Goal: Use online tool/utility: Use online tool/utility

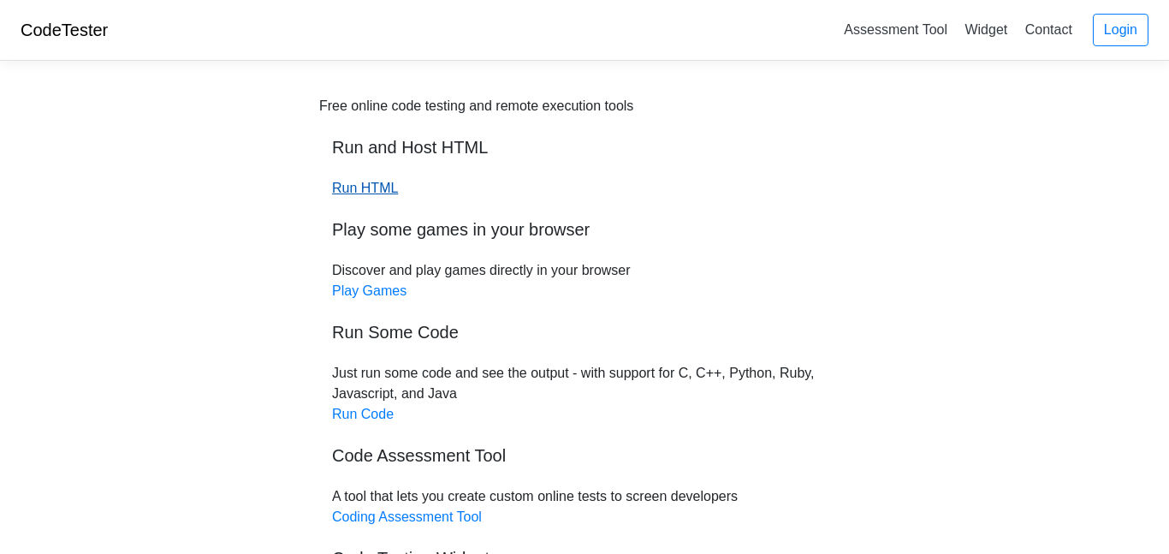
click at [347, 181] on link "Run HTML" at bounding box center [365, 188] width 66 height 15
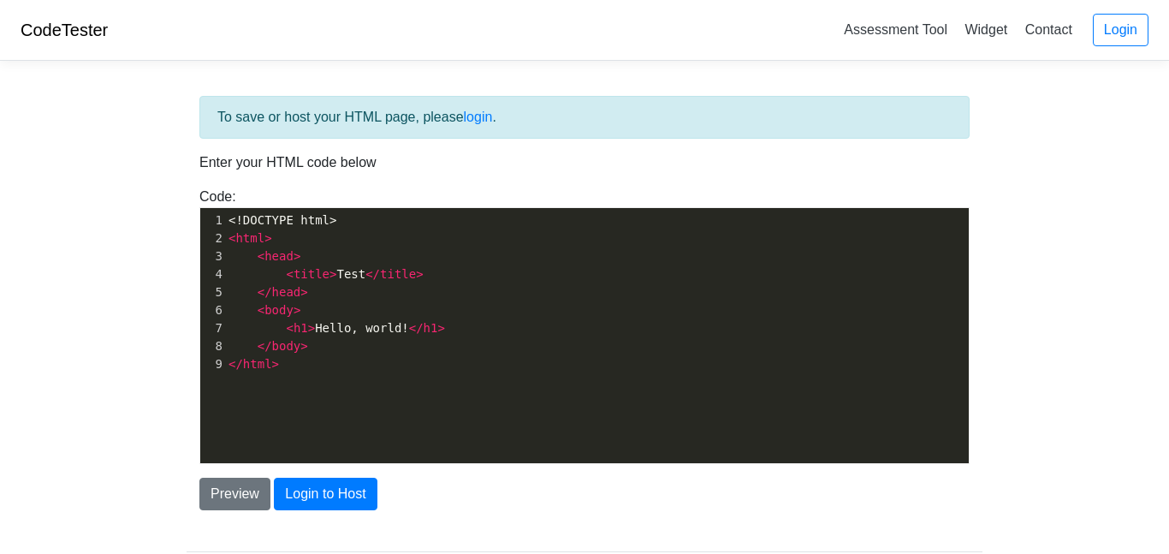
click at [396, 239] on pre "< html >" at bounding box center [597, 238] width 744 height 18
type textarea "<!DOCTYPE html> <html> <head> <title>Test</title> </head> <body> <h1>Hello, wor…"
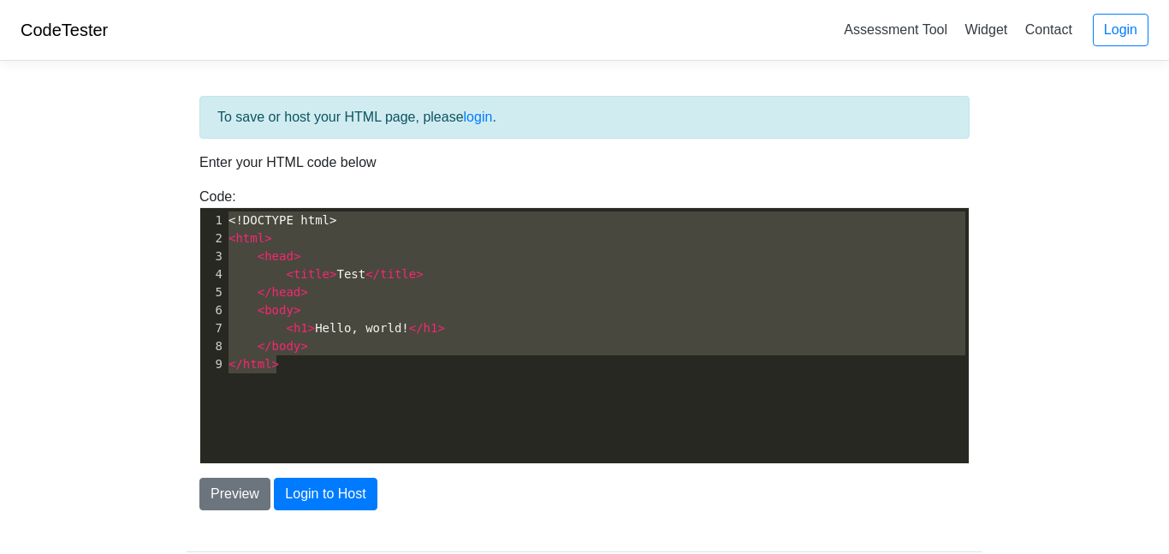
scroll to position [2016, 0]
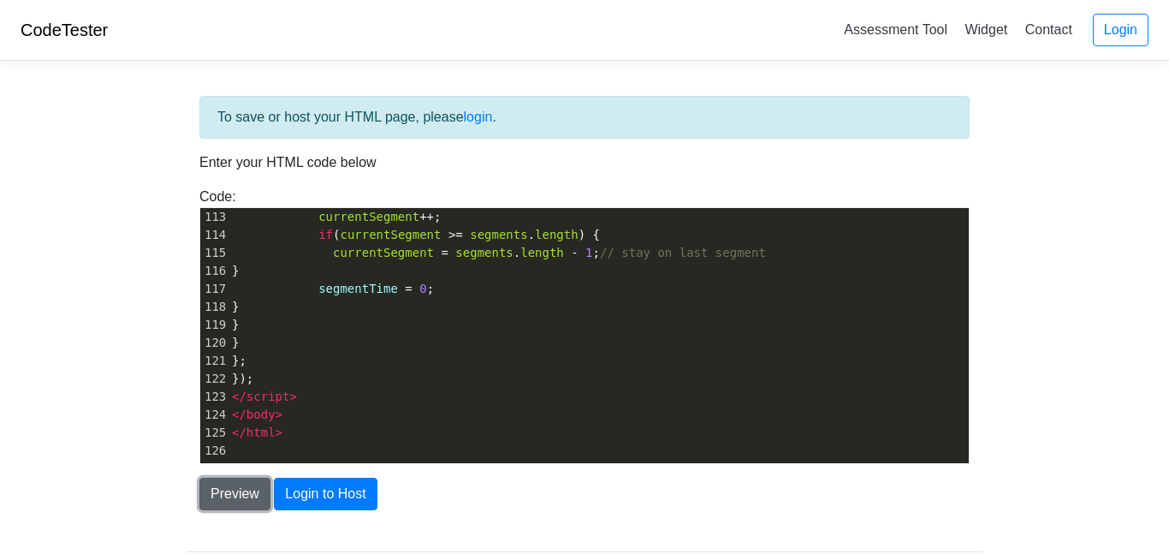
click at [231, 481] on button "Preview" at bounding box center [234, 494] width 71 height 33
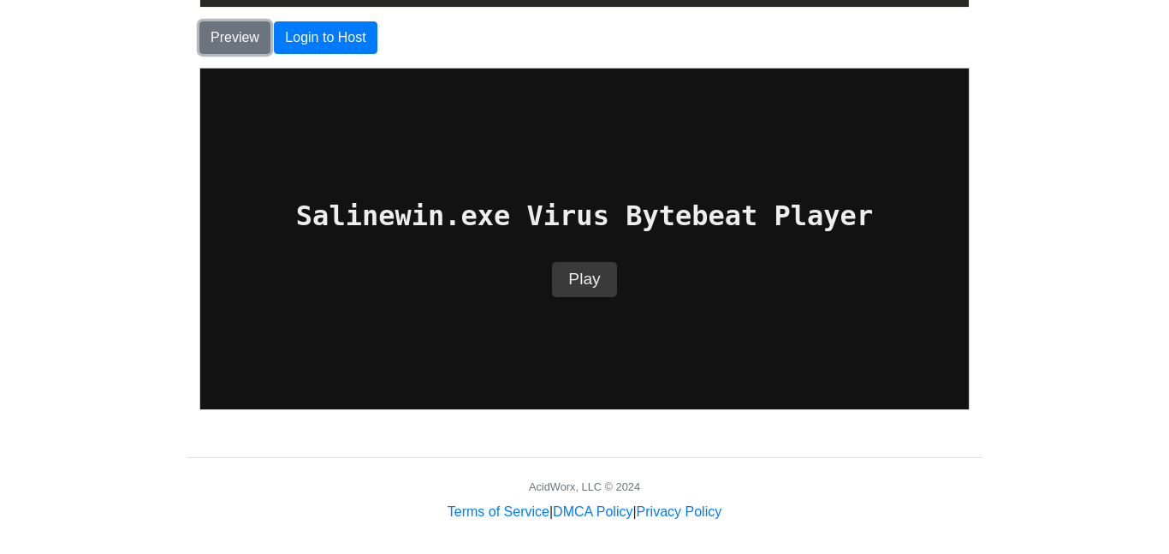
scroll to position [460, 0]
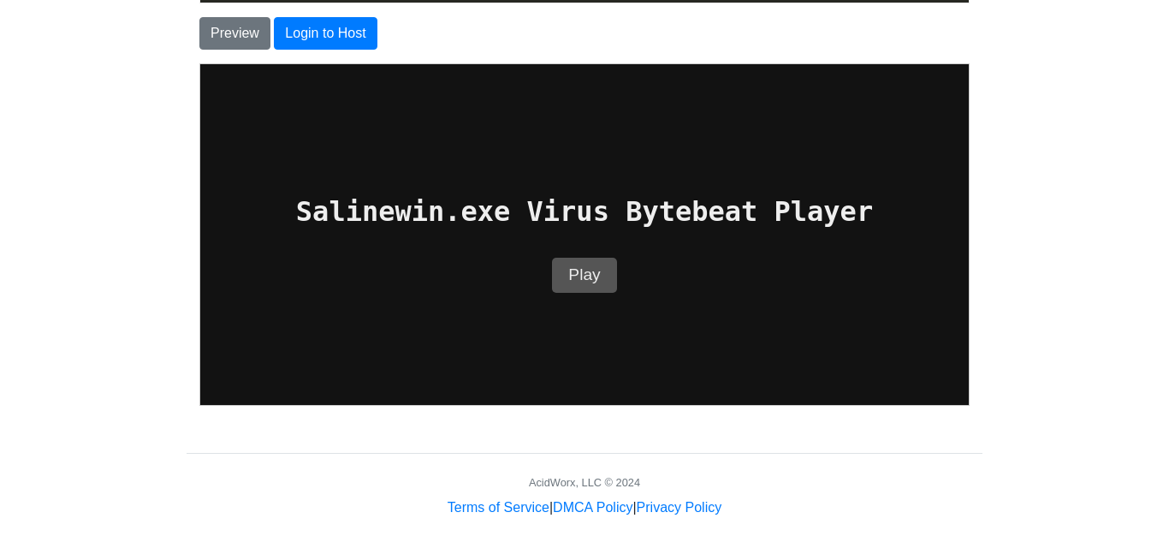
click at [595, 270] on button "Play" at bounding box center [583, 274] width 65 height 35
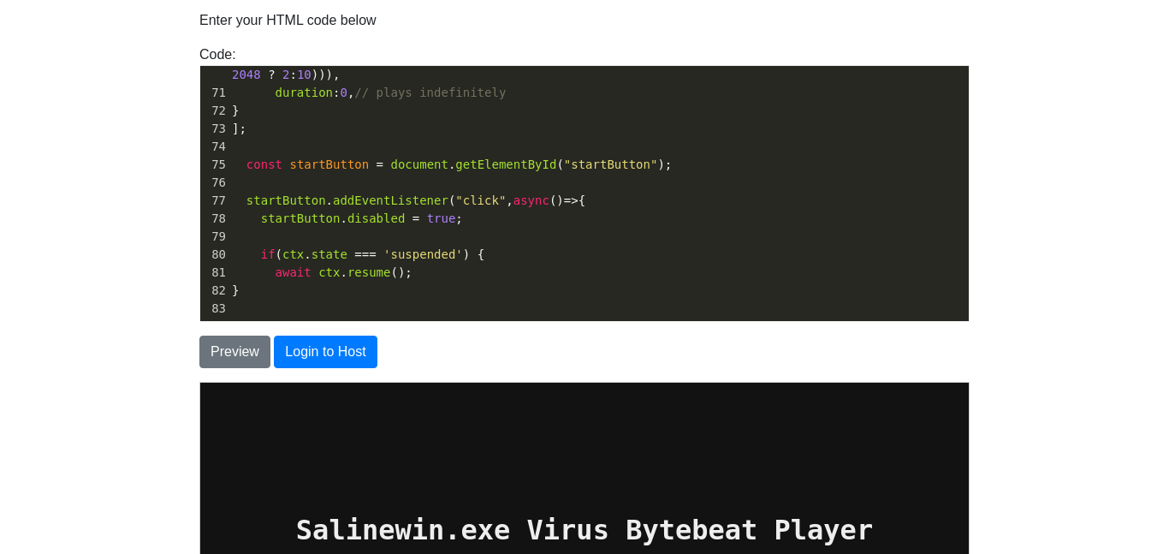
scroll to position [1261, 0]
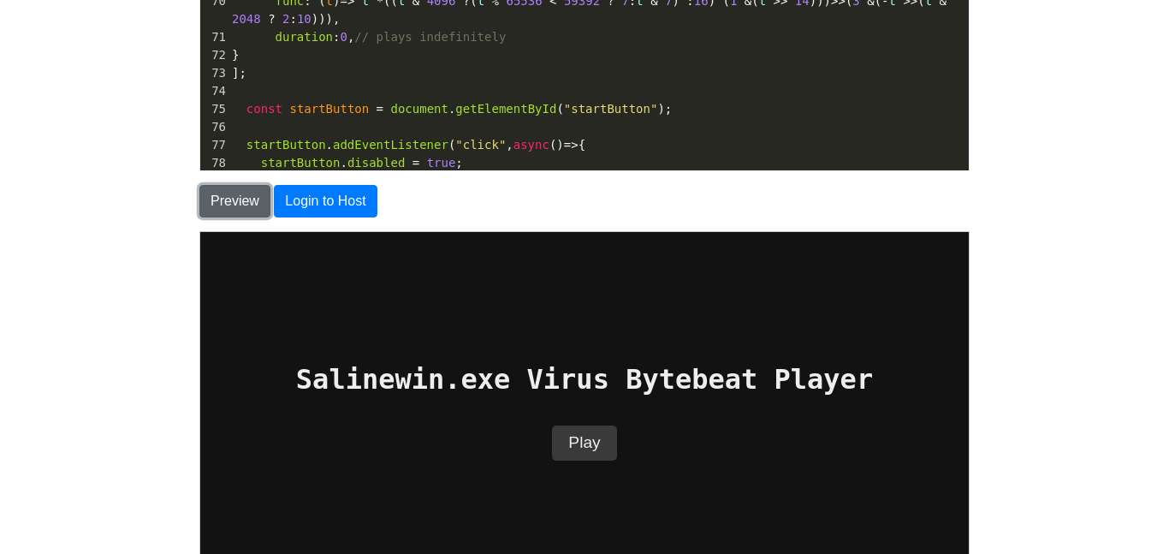
click at [233, 200] on button "Preview" at bounding box center [234, 201] width 71 height 33
click at [606, 437] on button "Play" at bounding box center [583, 441] width 65 height 35
click at [599, 438] on button "Play" at bounding box center [583, 441] width 65 height 35
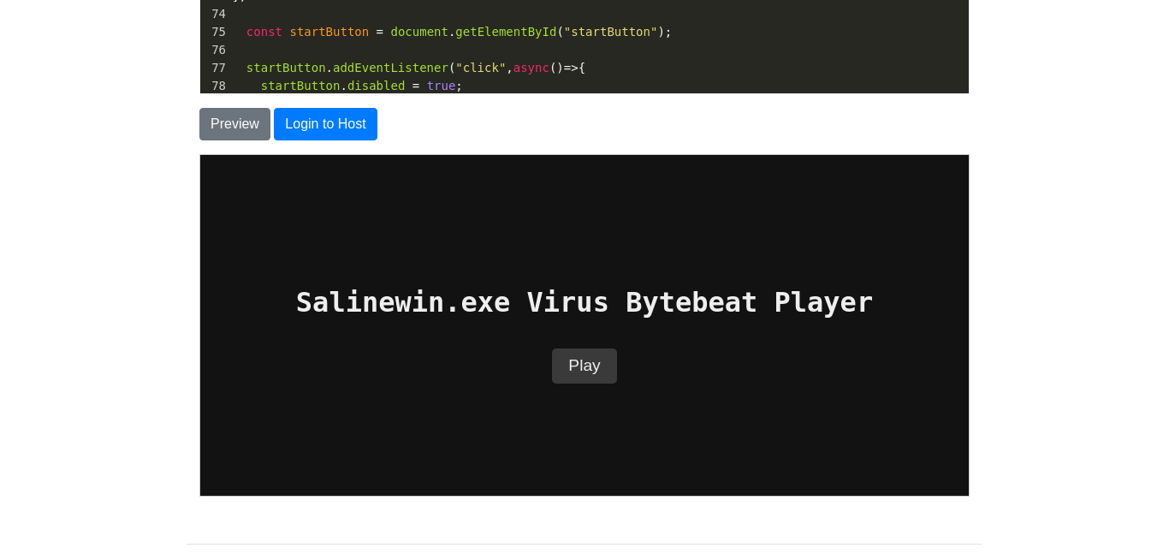
click at [359, 86] on span "disabled" at bounding box center [375, 86] width 57 height 14
type textarea "<!DOCTYPE html> <html lang="en"> <head> <meta charset="UTF-8" /> <meta name="vi…"
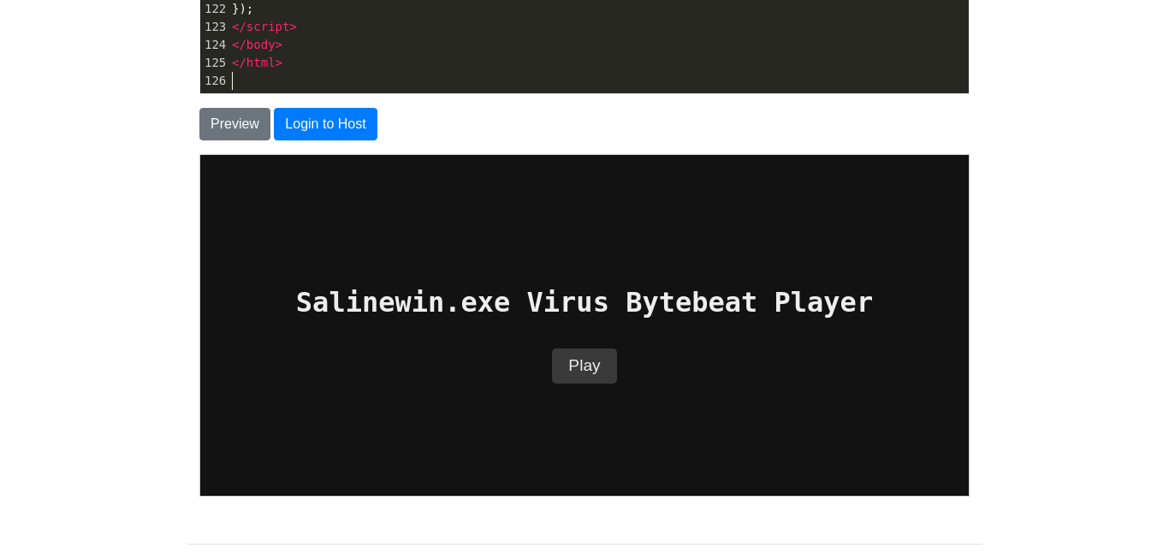
click at [214, 145] on div "To save or host your HTML page, please login . Enter your HTML code below Code:…" at bounding box center [585, 114] width 796 height 776
click at [214, 125] on button "Preview" at bounding box center [234, 124] width 71 height 33
click at [262, 82] on pre "​" at bounding box center [598, 81] width 740 height 18
click at [223, 121] on button "Preview" at bounding box center [234, 124] width 71 height 33
click at [223, 122] on button "Preview" at bounding box center [234, 124] width 71 height 33
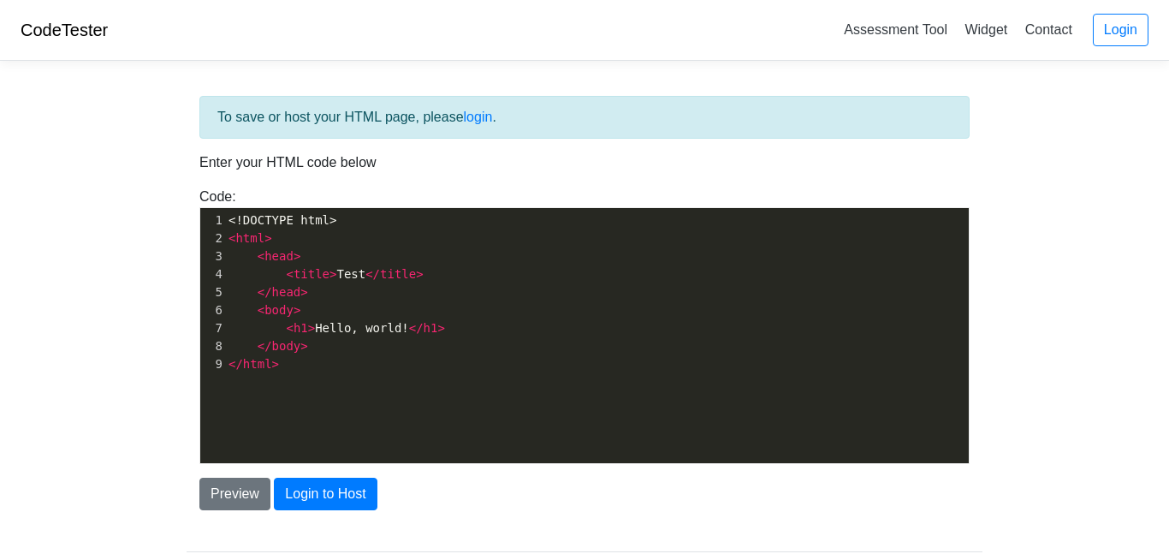
click at [339, 288] on pre "</ head >" at bounding box center [597, 292] width 744 height 18
click at [224, 499] on button "Preview" at bounding box center [234, 494] width 71 height 33
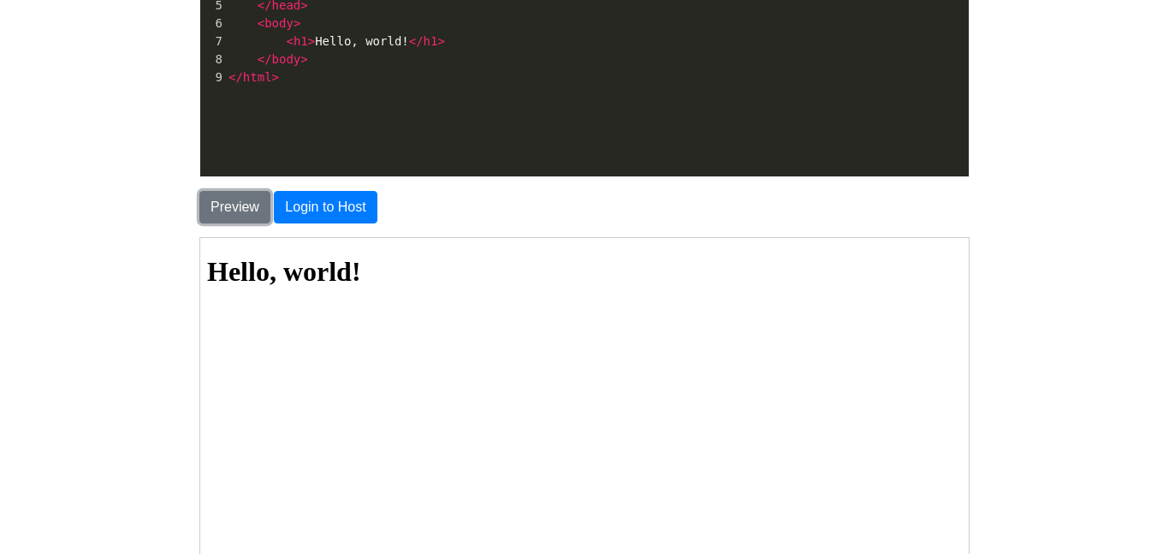
scroll to position [286, 0]
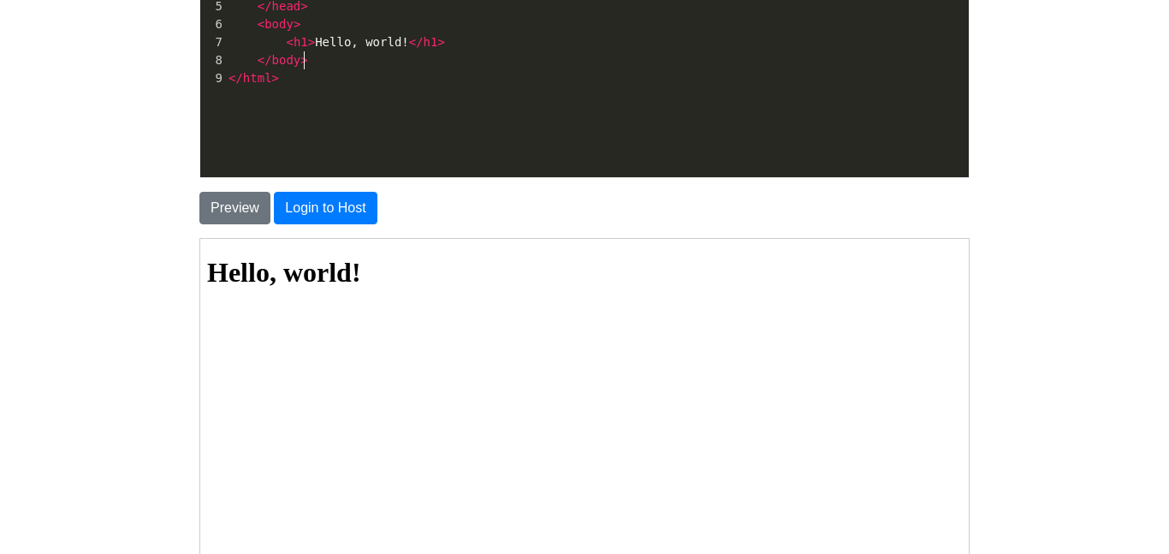
click at [504, 69] on pre "</ html >" at bounding box center [597, 78] width 744 height 18
type textarea "<!DOCTYPE html> <html> <head> <title>Test</title> </head> <body> <h1>Hello, wor…"
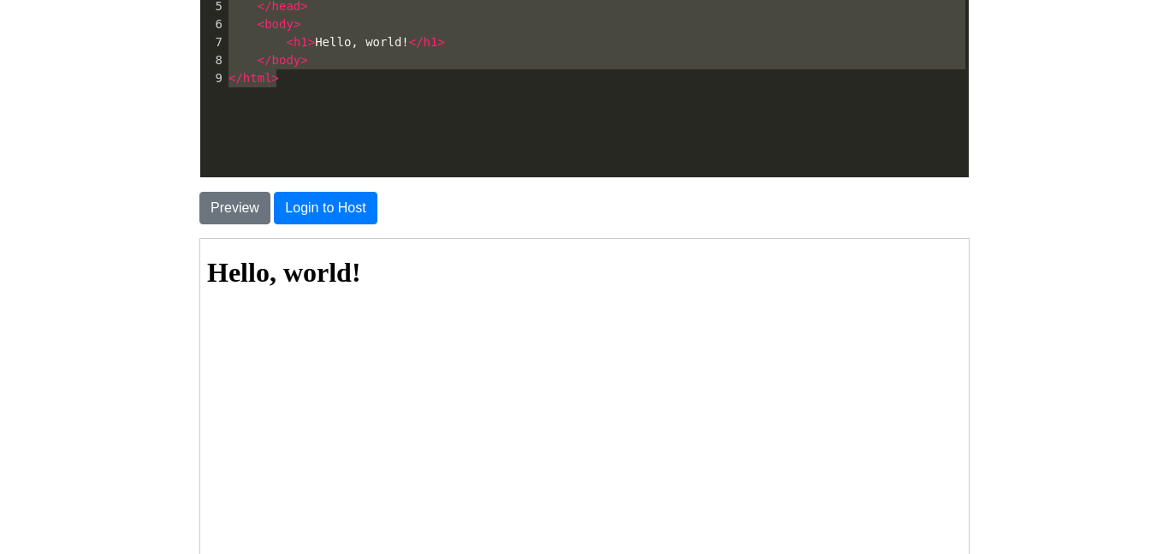
paste textarea
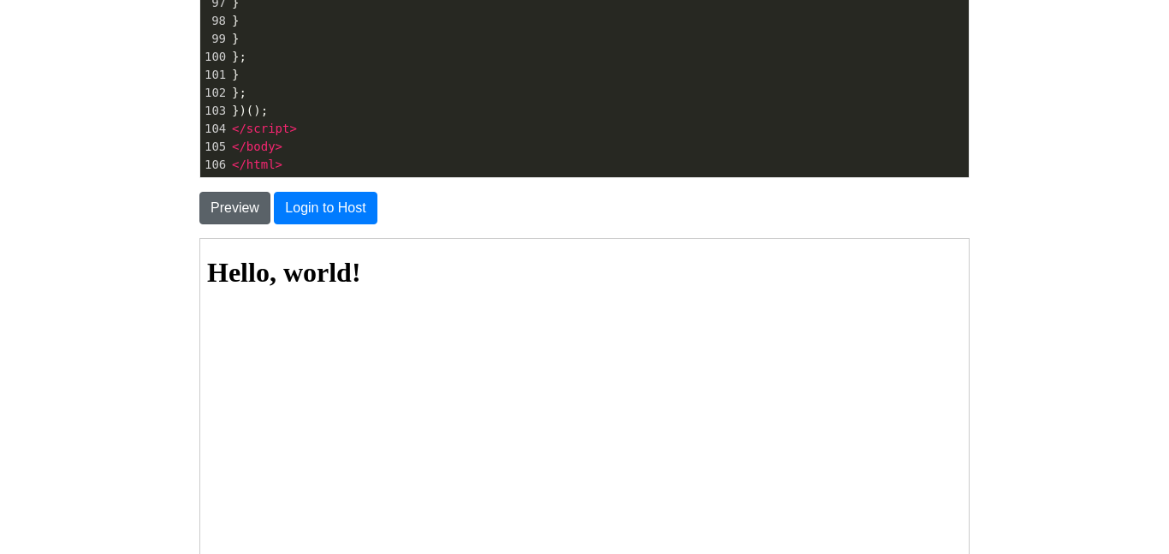
scroll to position [1657, 0]
click at [240, 208] on button "Preview" at bounding box center [234, 208] width 71 height 33
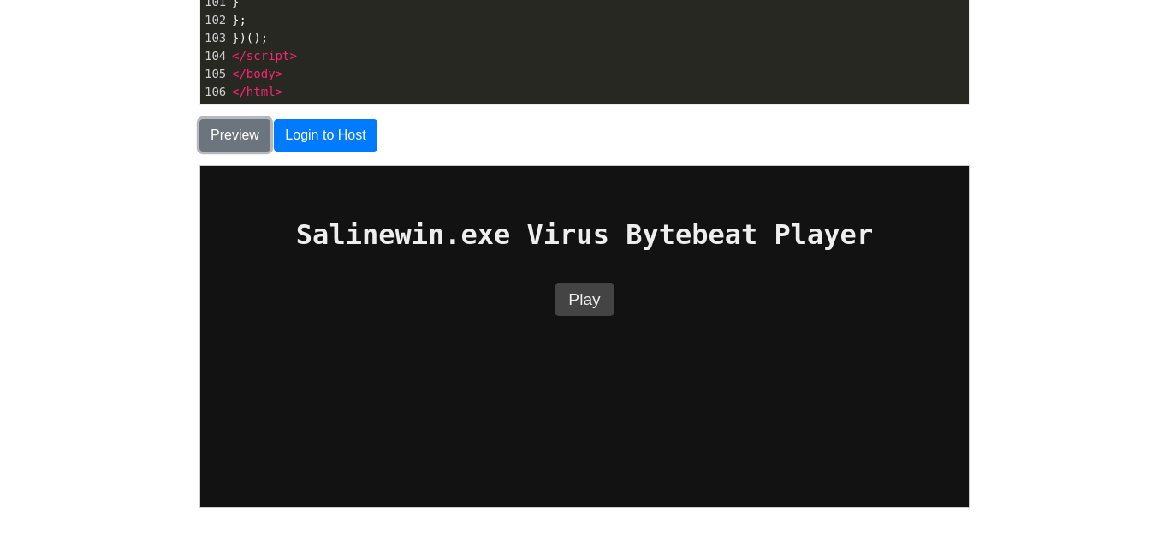
scroll to position [361, 0]
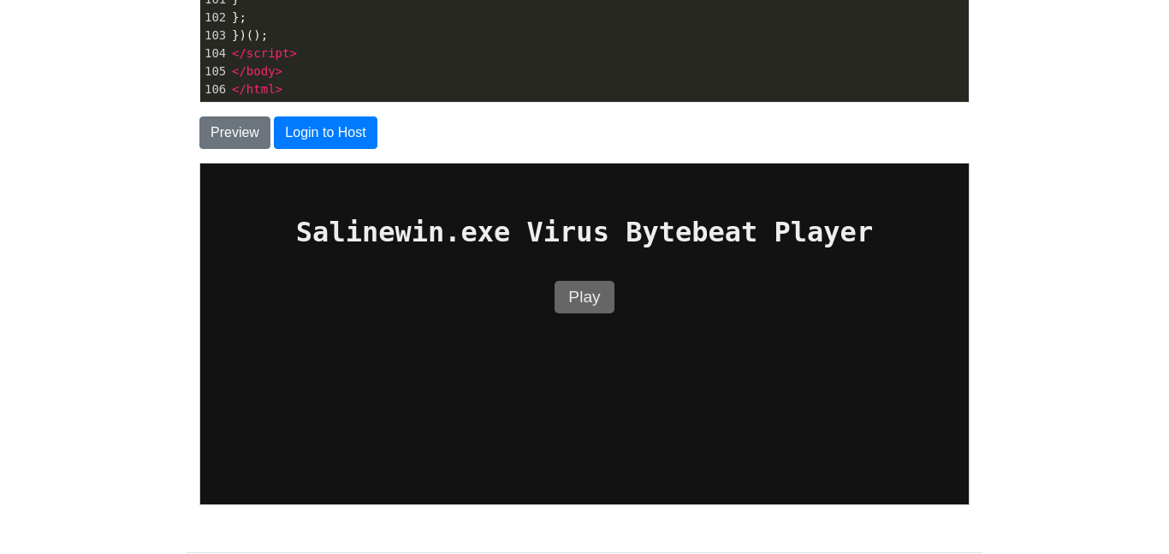
click at [582, 291] on button "Play" at bounding box center [583, 296] width 59 height 33
click at [234, 122] on button "Preview" at bounding box center [234, 132] width 71 height 33
click at [561, 294] on button "Play" at bounding box center [583, 296] width 59 height 33
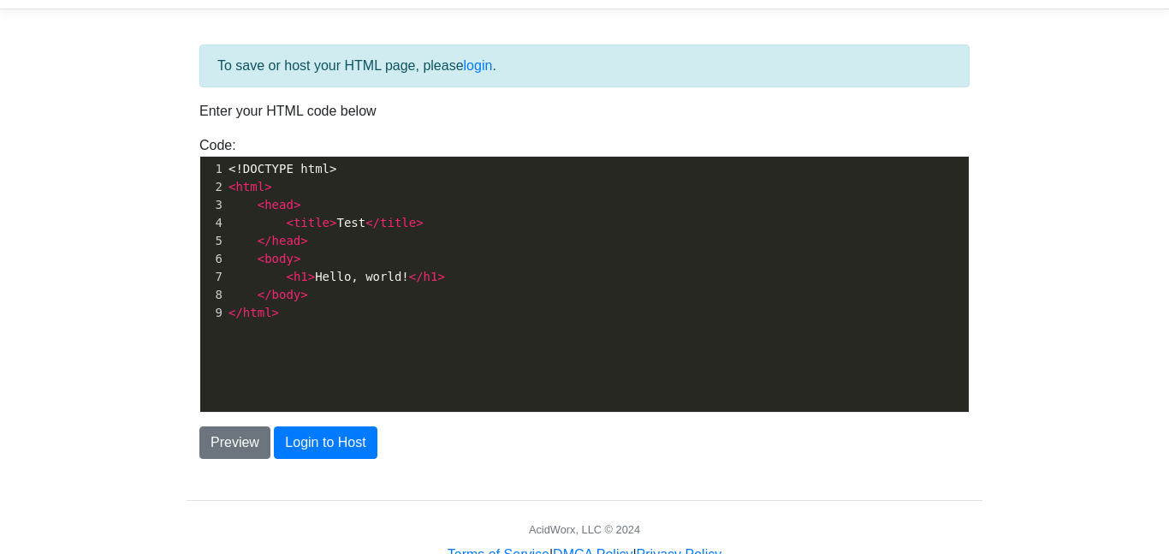
scroll to position [92, 0]
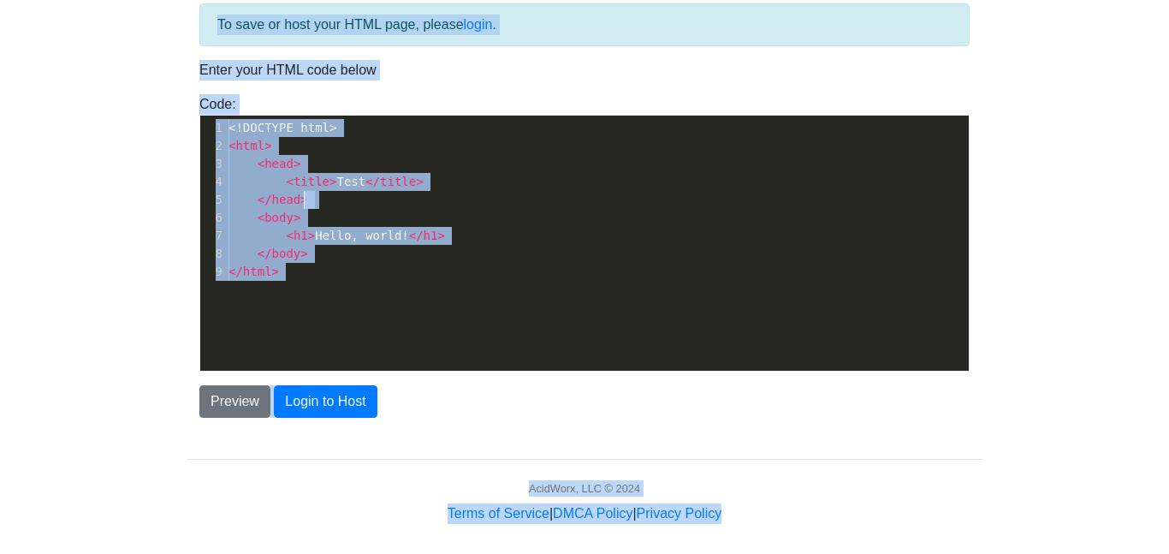
click at [329, 201] on pre "</ head >" at bounding box center [597, 200] width 744 height 18
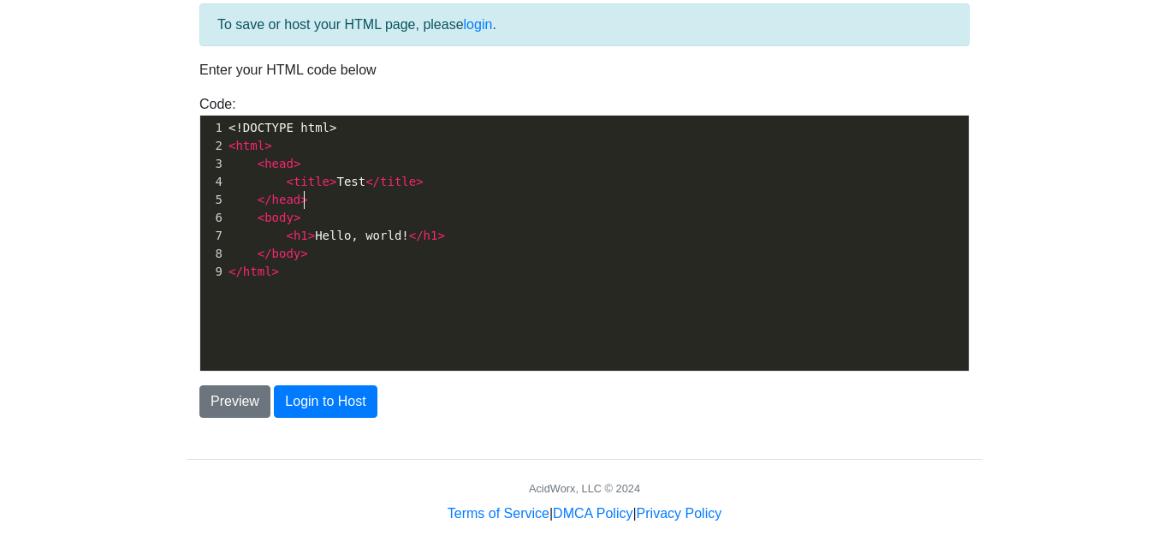
scroll to position [6, 0]
type textarea "<!DOCTYPE html> <html> <head> <title>Test</title> </head> <body> <h1>Hello, wor…"
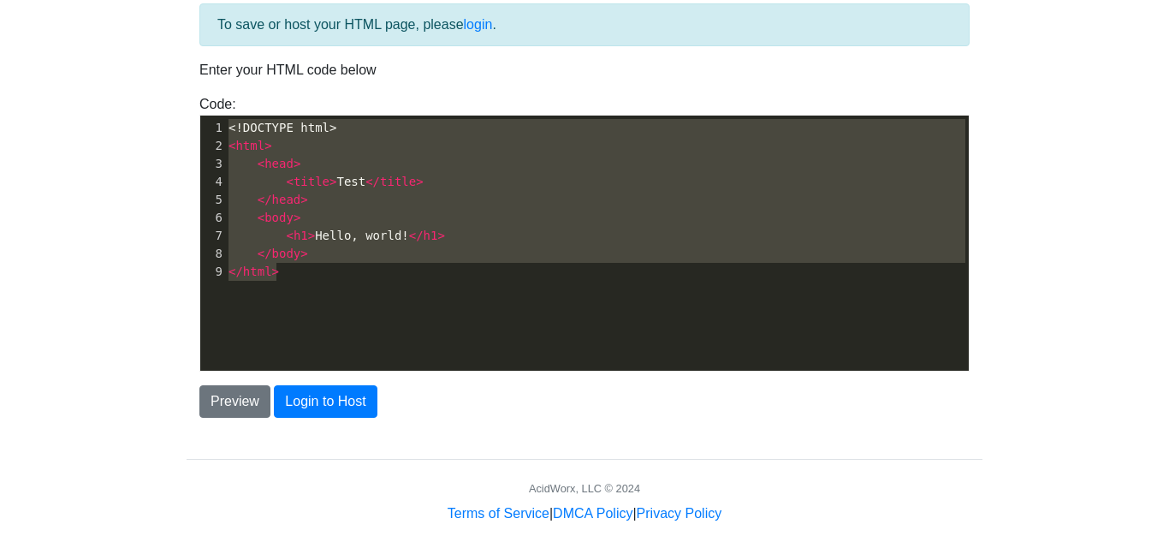
paste textarea
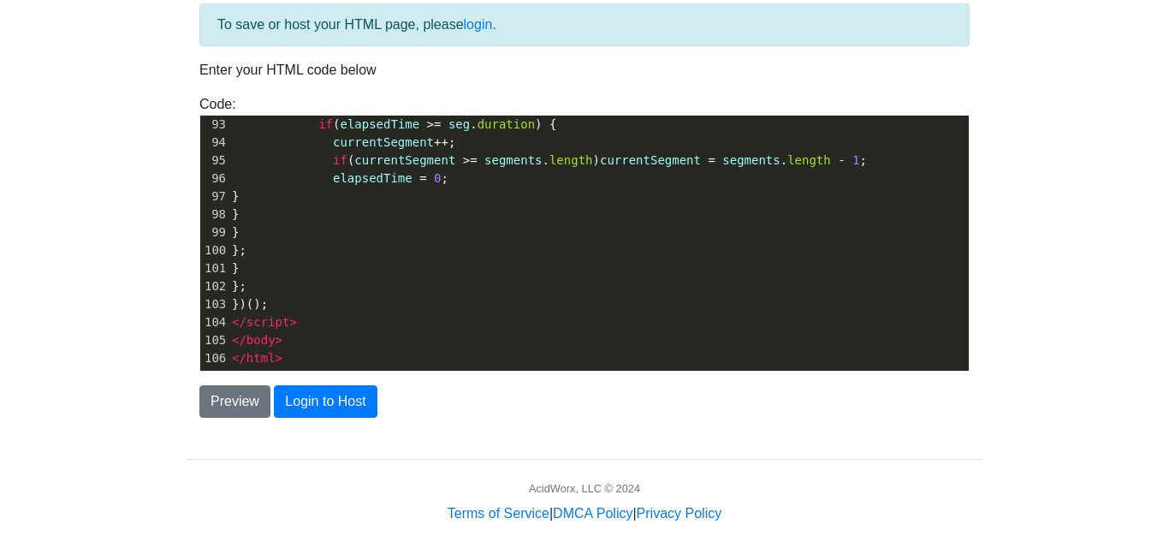
scroll to position [1657, 0]
click at [229, 398] on button "Preview" at bounding box center [234, 401] width 71 height 33
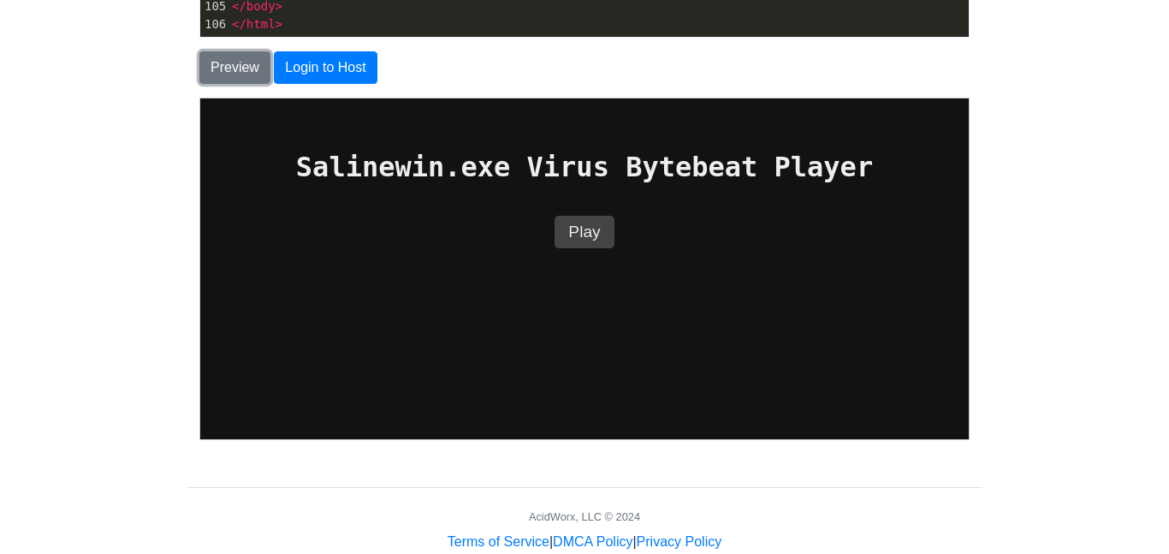
scroll to position [432, 0]
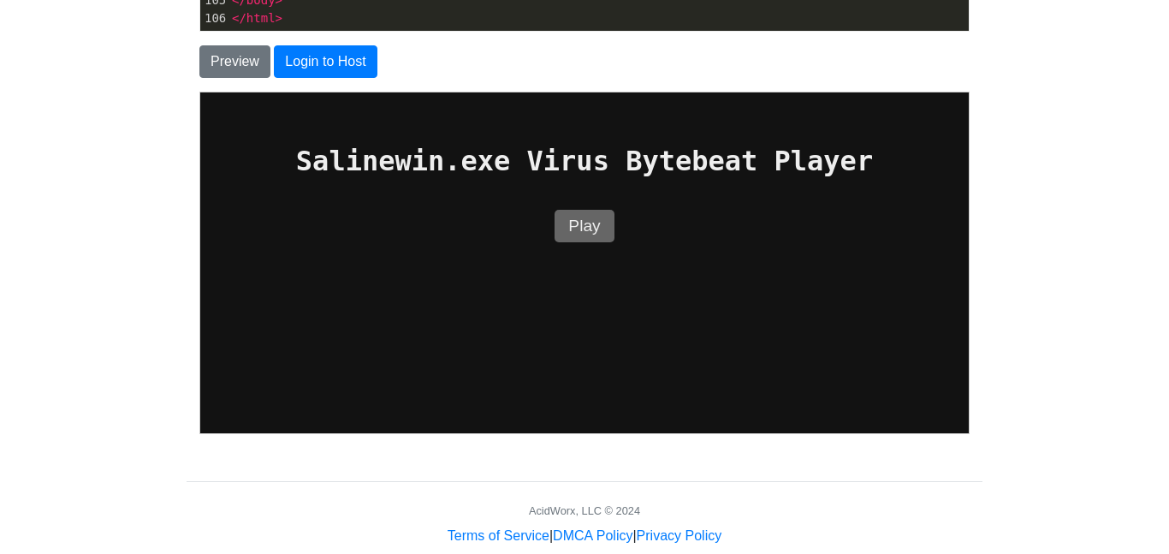
click at [593, 224] on button "Play" at bounding box center [583, 225] width 59 height 33
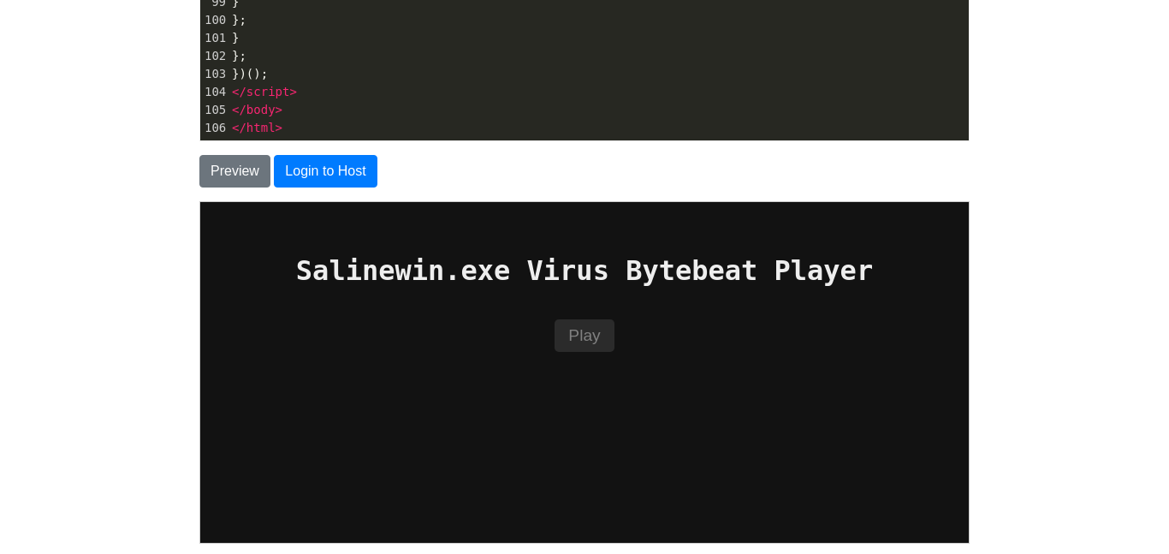
scroll to position [319, 0]
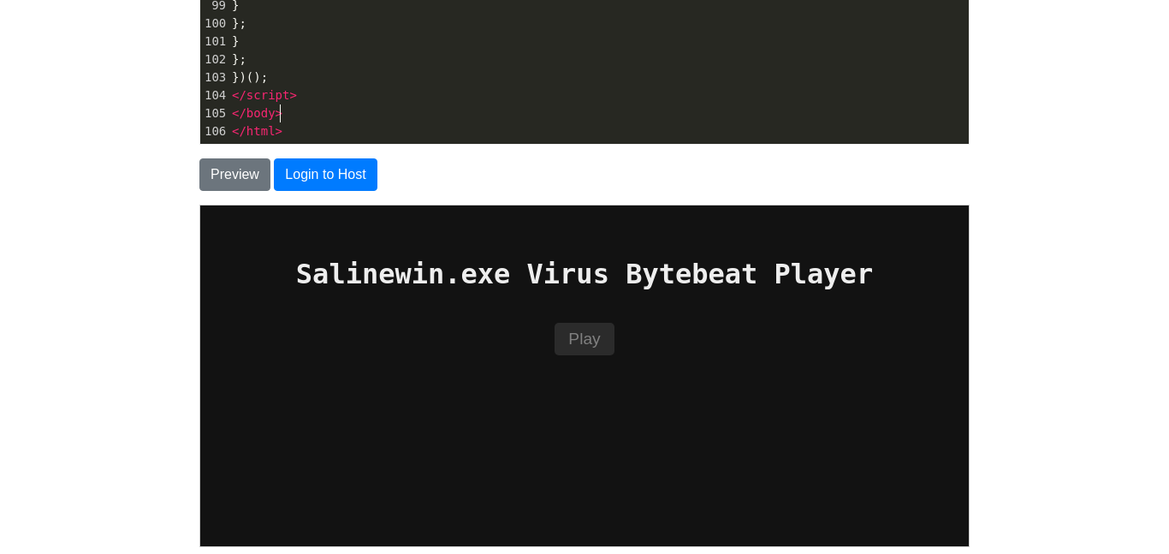
click at [437, 105] on pre "</ body >" at bounding box center [598, 113] width 740 height 18
type textarea "A"
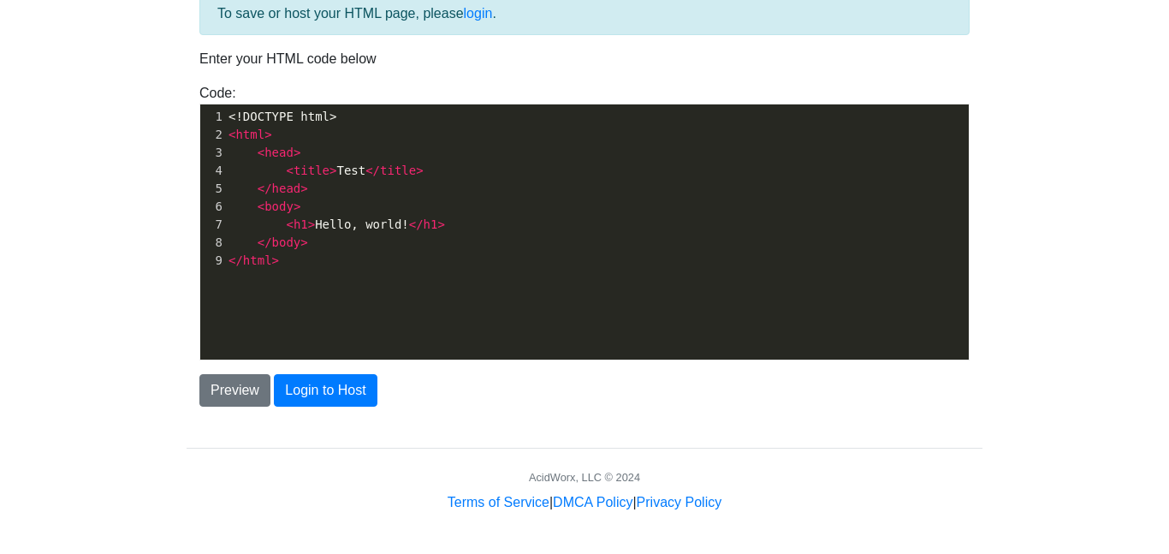
scroll to position [104, 0]
click at [335, 178] on pre "< title > Test </ title >" at bounding box center [597, 171] width 744 height 18
type textarea "<!DOCTYPE html> <html> <head> <title>Test</title> </head> <body> <h1>Hello, wor…"
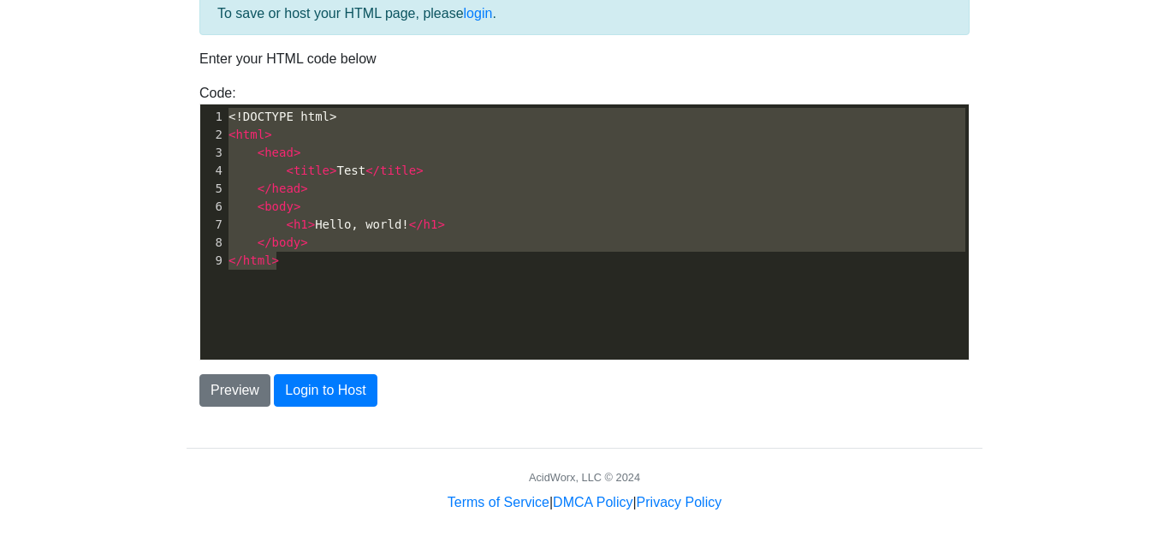
paste textarea
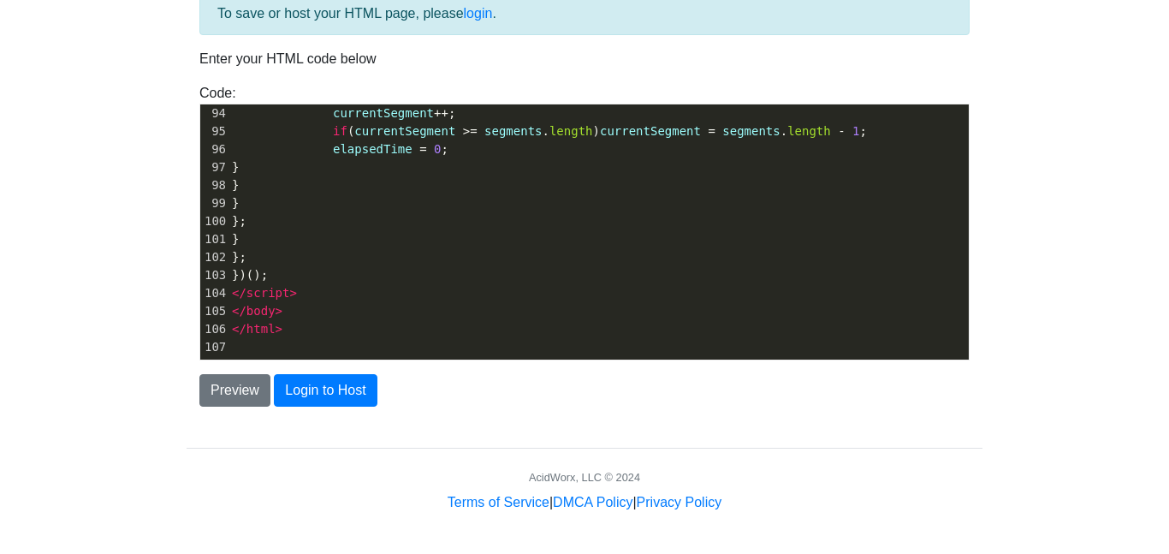
scroll to position [1657, 0]
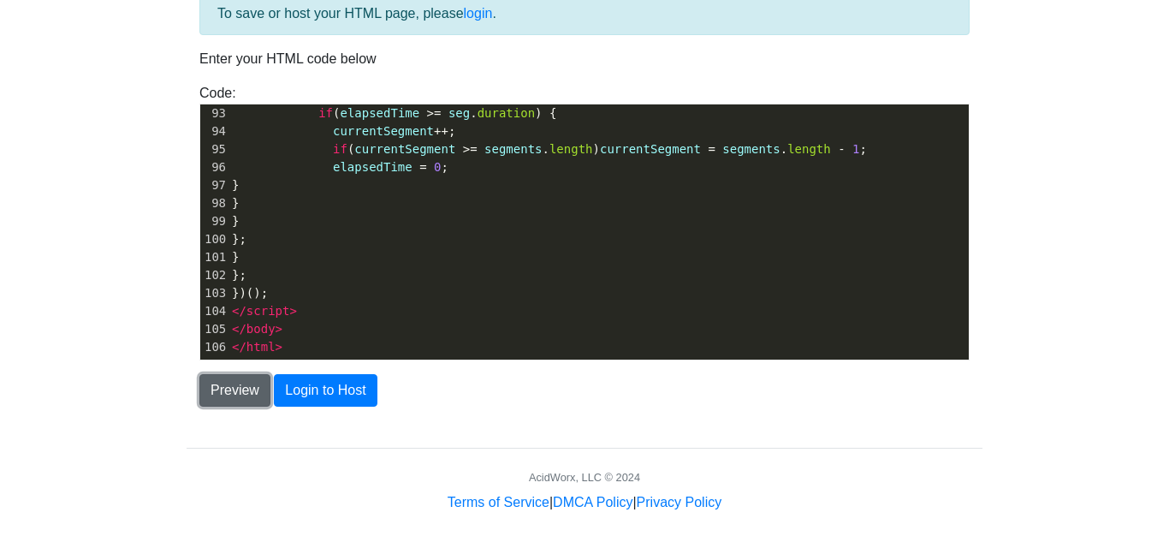
click at [231, 394] on button "Preview" at bounding box center [234, 390] width 71 height 33
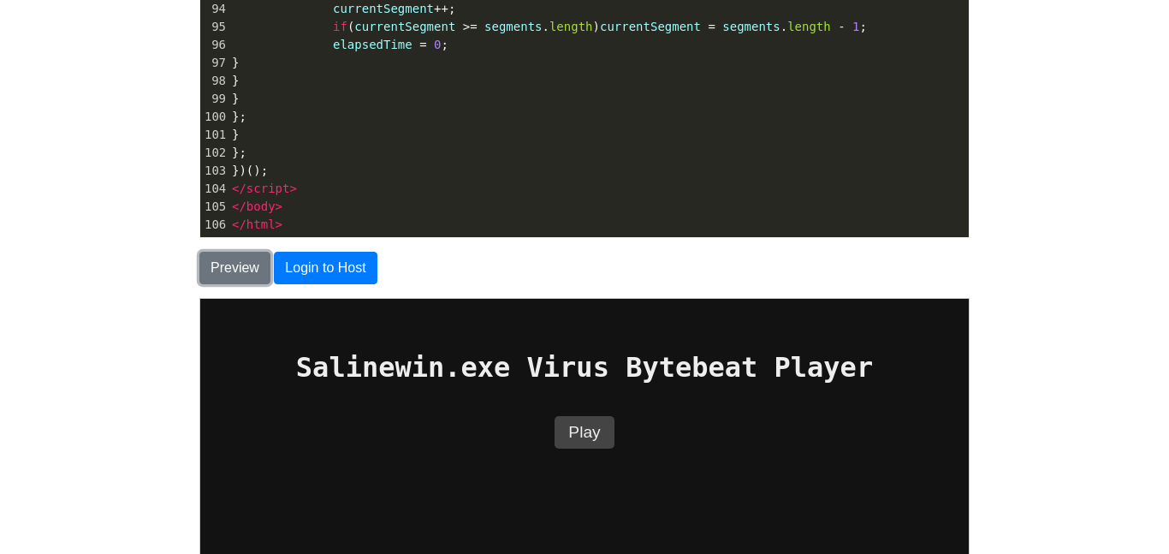
scroll to position [255, 0]
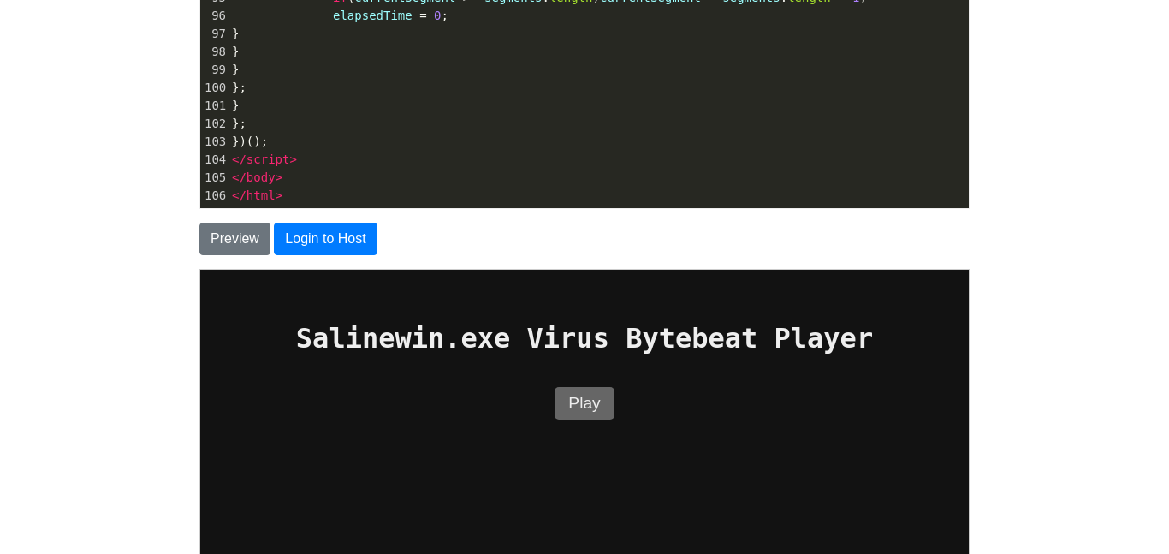
click at [590, 389] on button "Play" at bounding box center [583, 402] width 59 height 33
click at [436, 74] on pre "}" at bounding box center [598, 70] width 740 height 18
type textarea "<!DOCTYPE html> <html lang="en"> <head> <meta charset="UTF-8" /> <meta name="vi…"
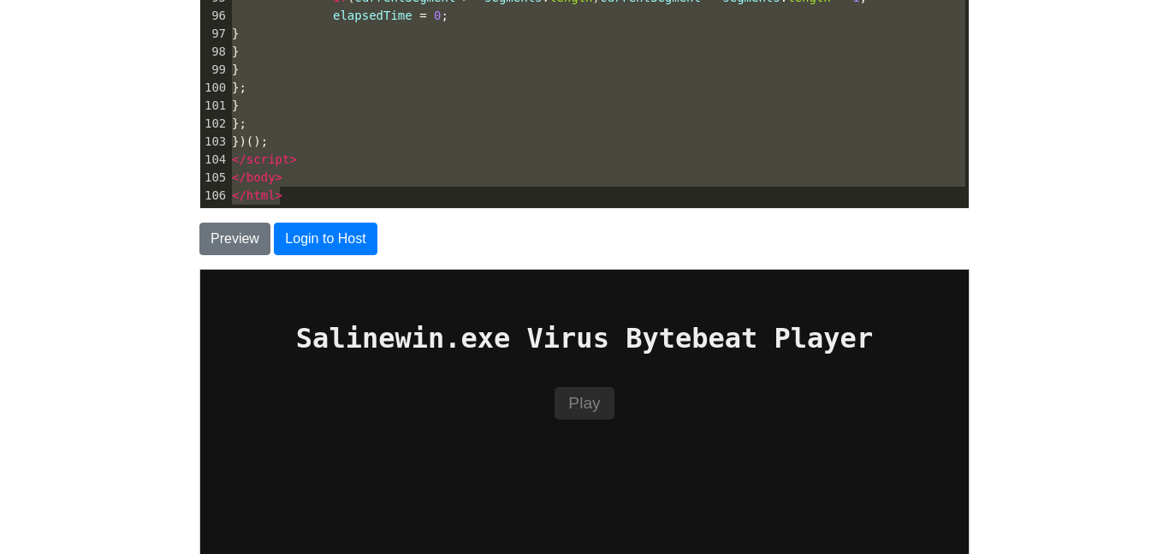
paste textarea
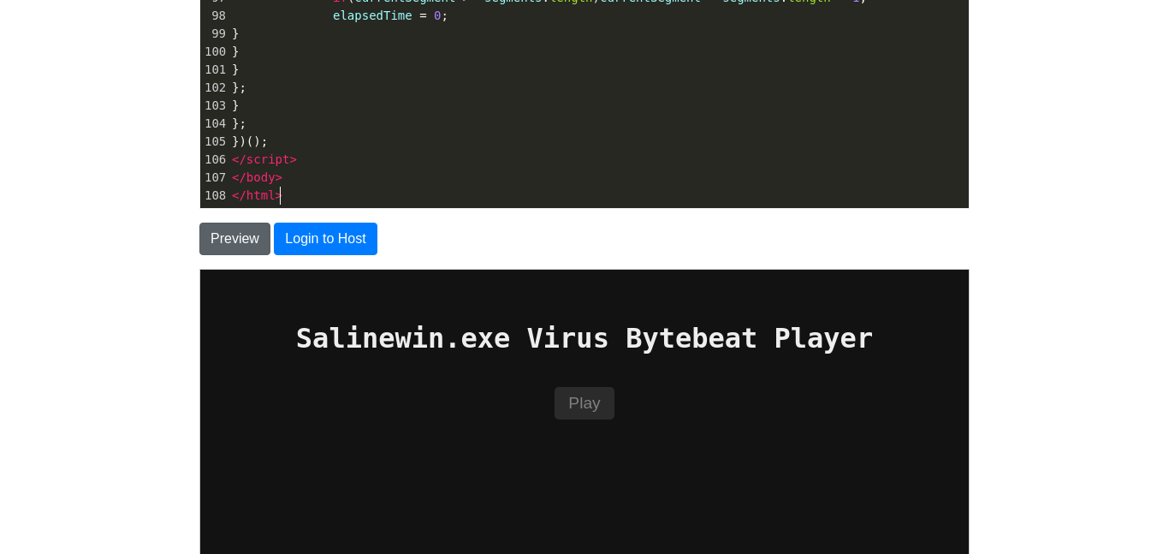
scroll to position [1693, 0]
click at [261, 229] on button "Preview" at bounding box center [234, 238] width 71 height 33
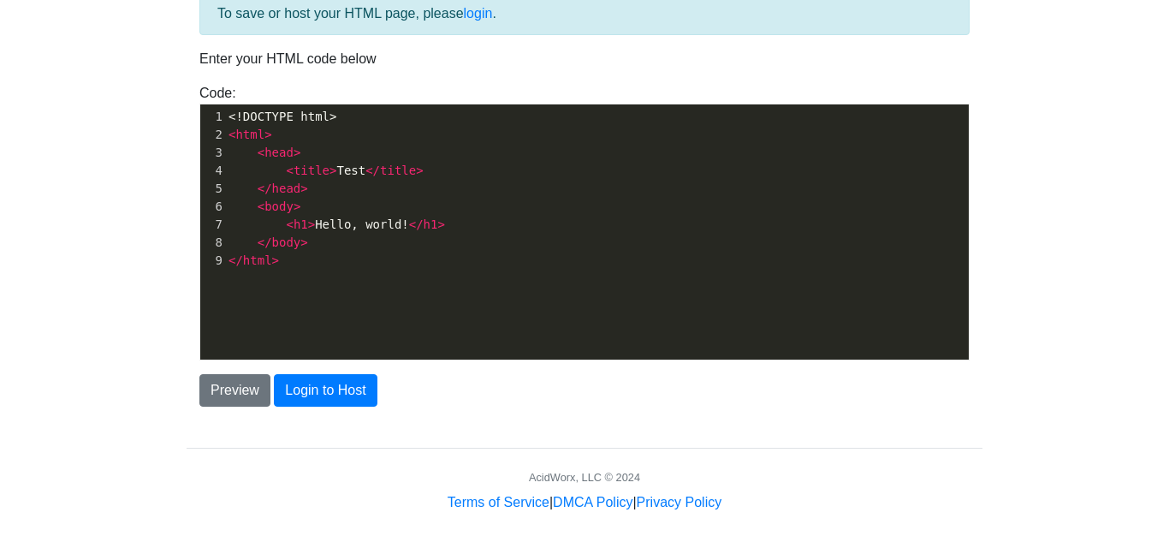
scroll to position [104, 0]
click at [325, 283] on div "xxxxxxxxxx 1 <!DOCTYPE html> 2 < html > 3 < head > 4 < title > Test </ title > …" at bounding box center [597, 244] width 794 height 281
type textarea "<!DOCTYPE html> <html> <head> <title>Test</title> </head> <body> <h1>Hello, wor…"
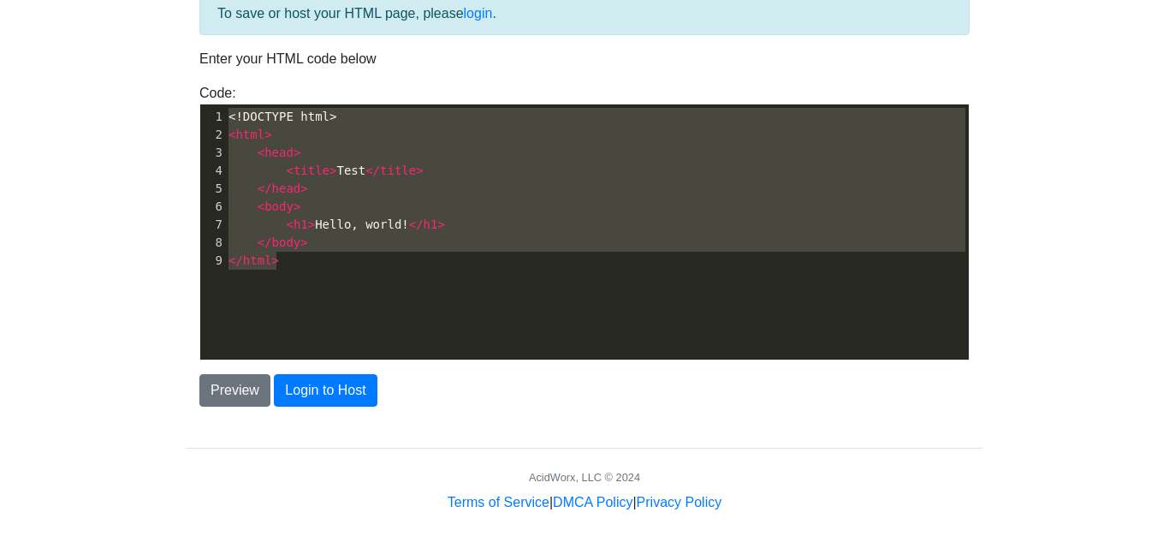
paste textarea
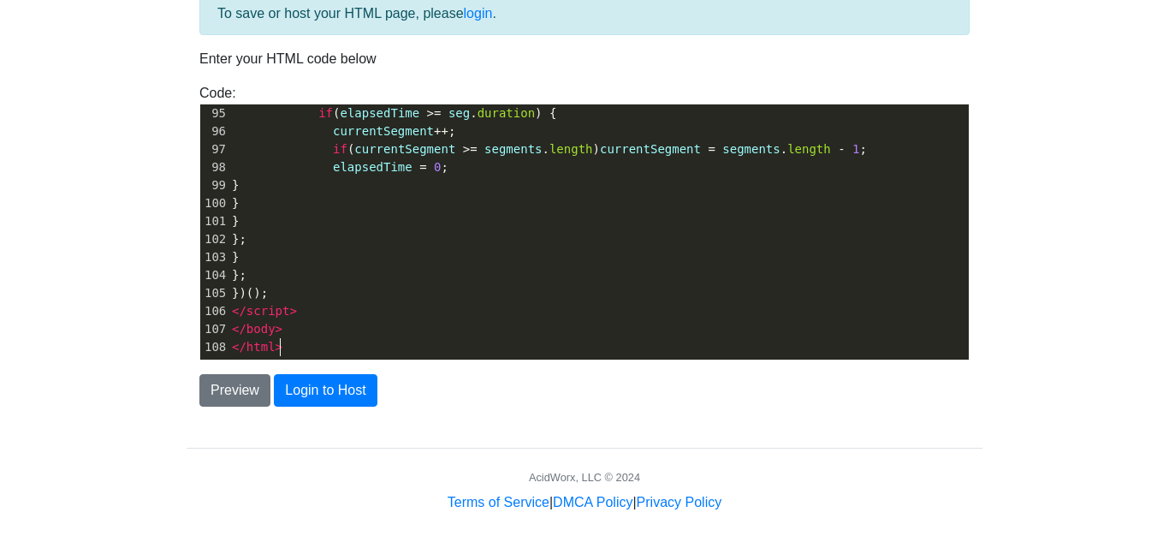
scroll to position [1693, 0]
click at [228, 398] on button "Preview" at bounding box center [234, 390] width 71 height 33
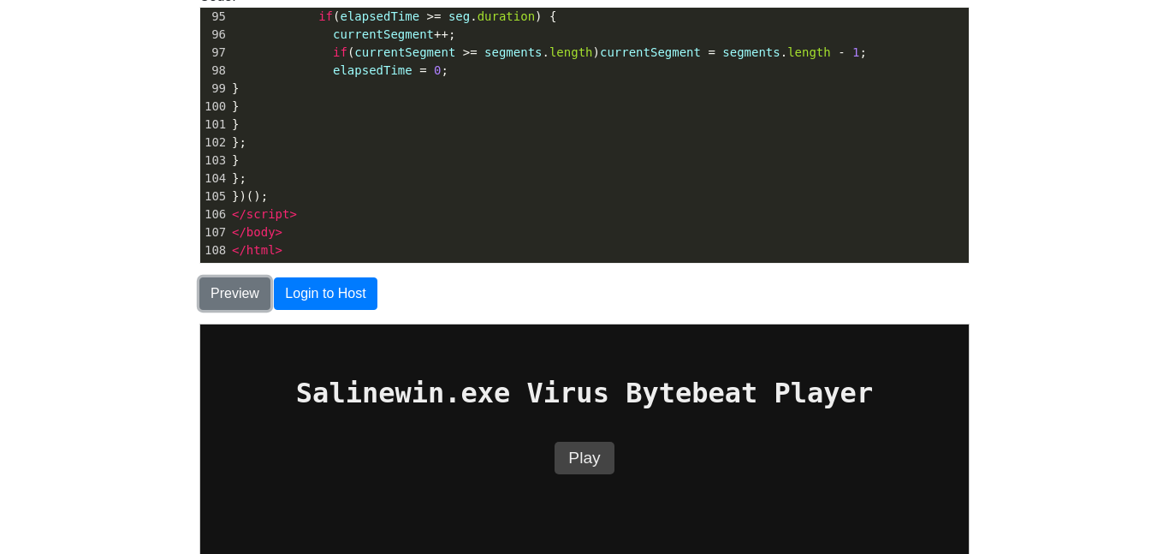
scroll to position [270, 0]
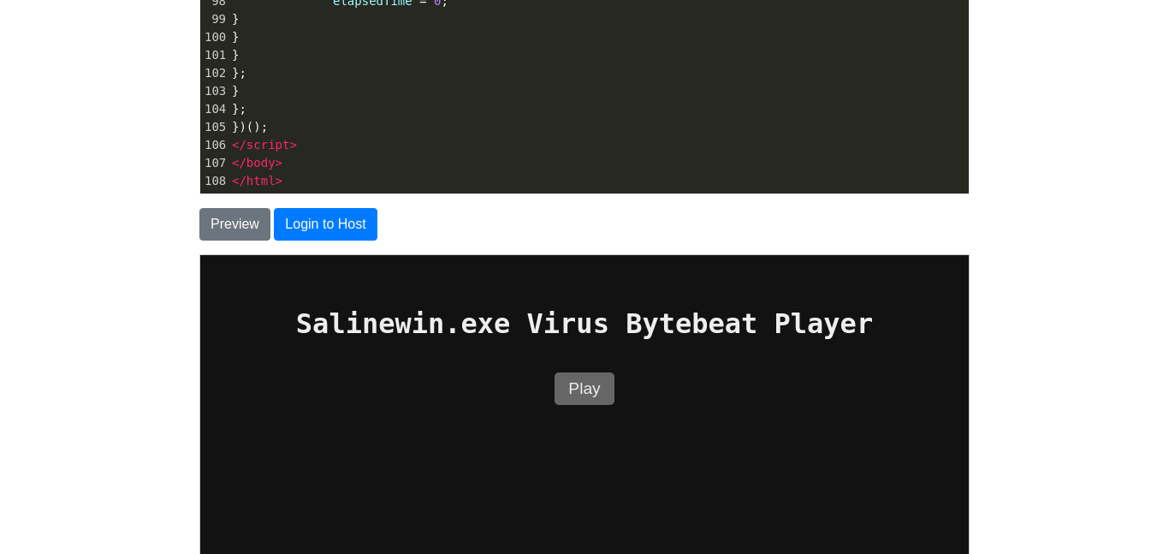
click at [579, 377] on button "Play" at bounding box center [583, 387] width 59 height 33
